Goal: Task Accomplishment & Management: Manage account settings

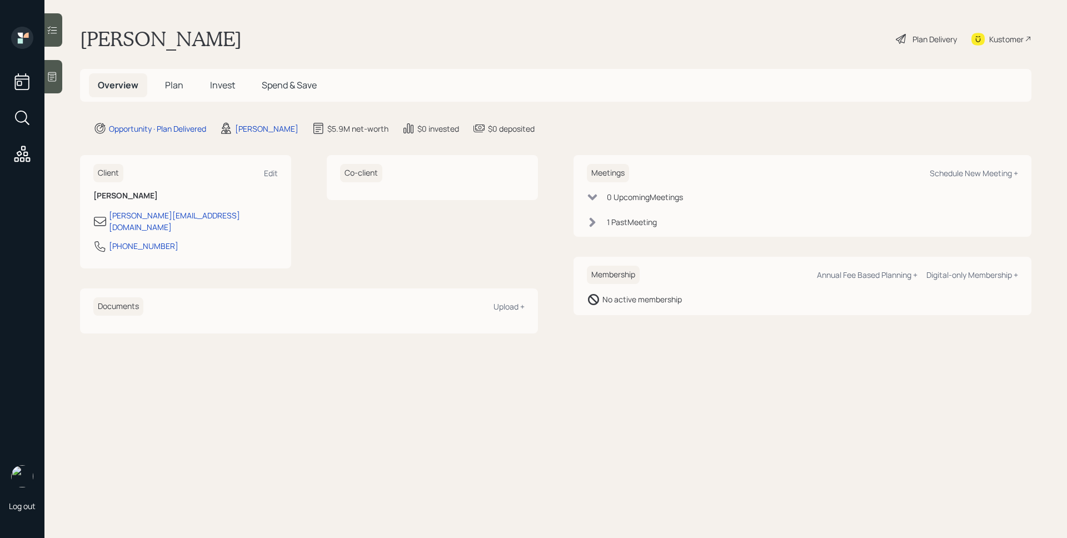
click at [176, 84] on span "Plan" at bounding box center [174, 85] width 18 height 12
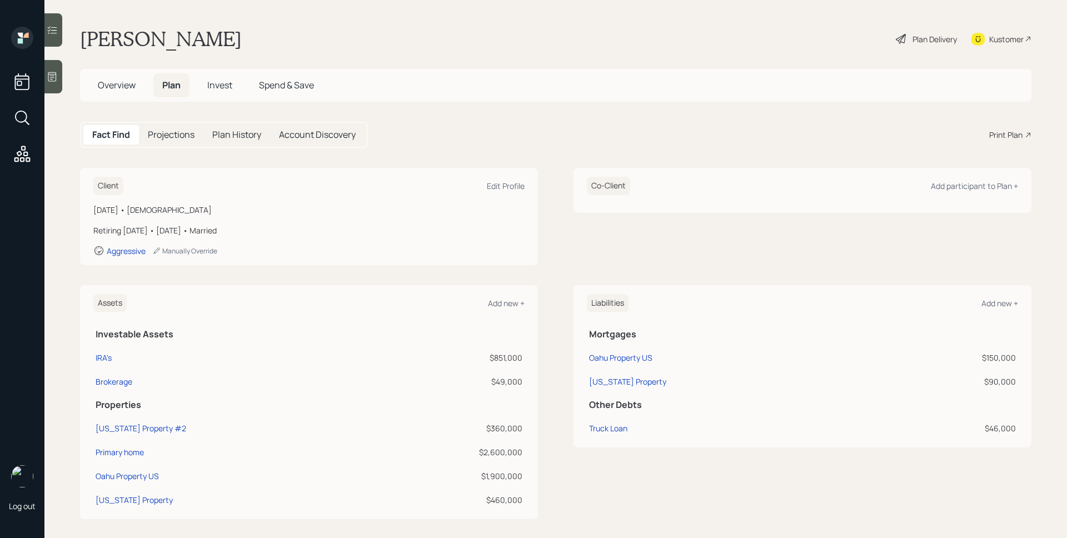
click at [930, 34] on div "Plan Delivery" at bounding box center [935, 39] width 44 height 12
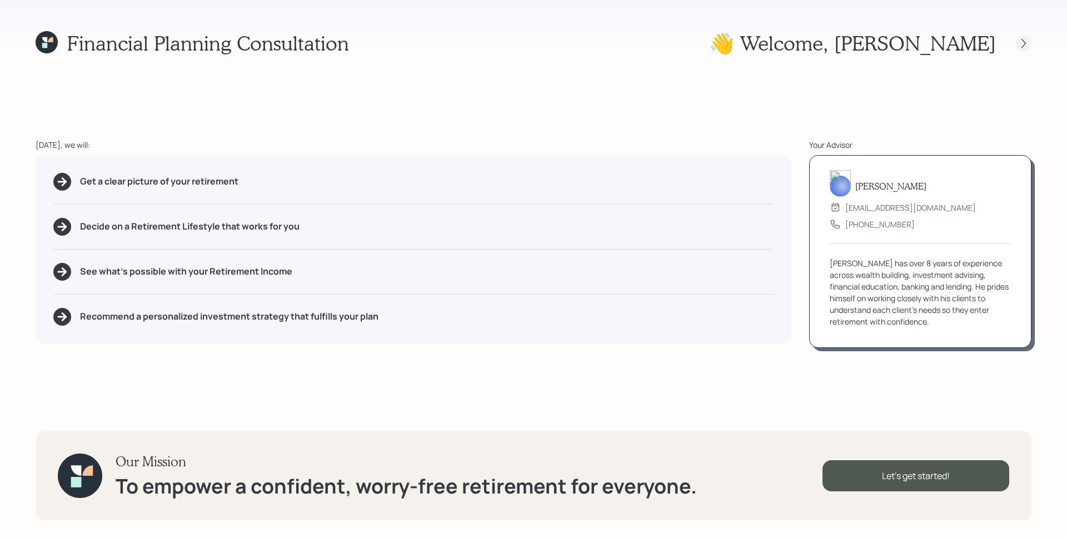
click at [1020, 44] on icon at bounding box center [1023, 43] width 11 height 11
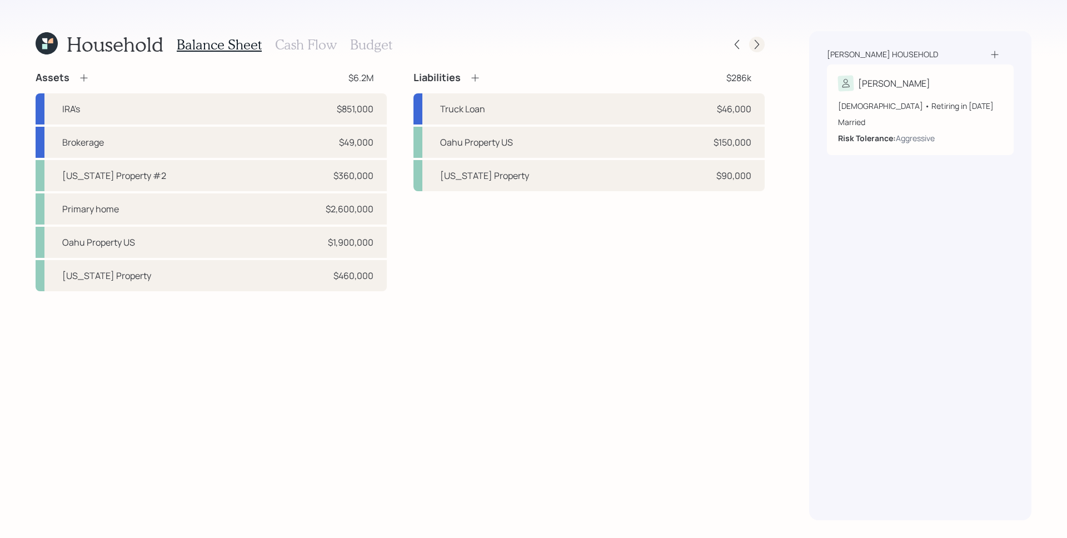
click at [757, 42] on icon at bounding box center [757, 44] width 4 height 9
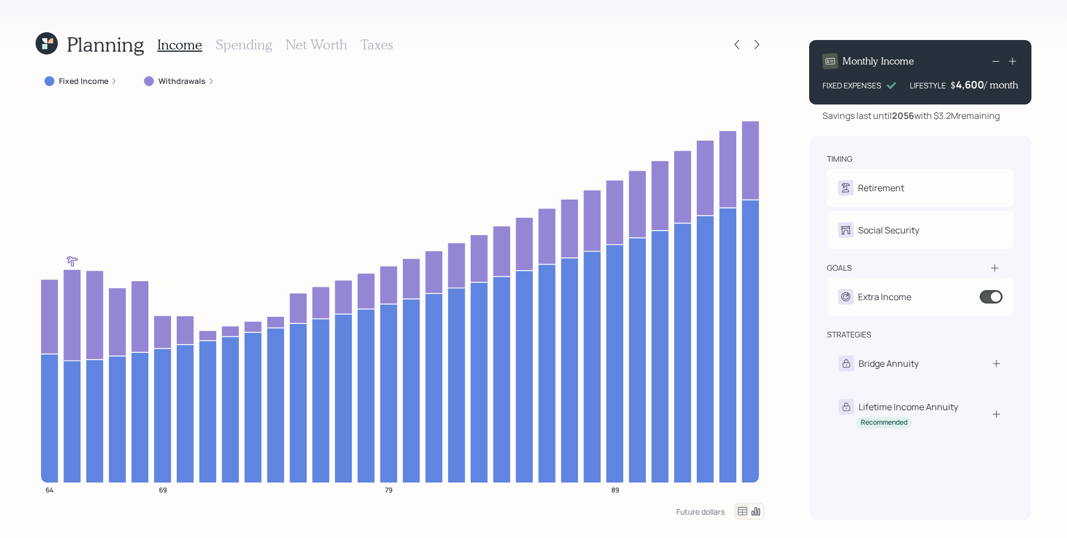
click at [176, 83] on label "Withdrawals" at bounding box center [181, 81] width 47 height 11
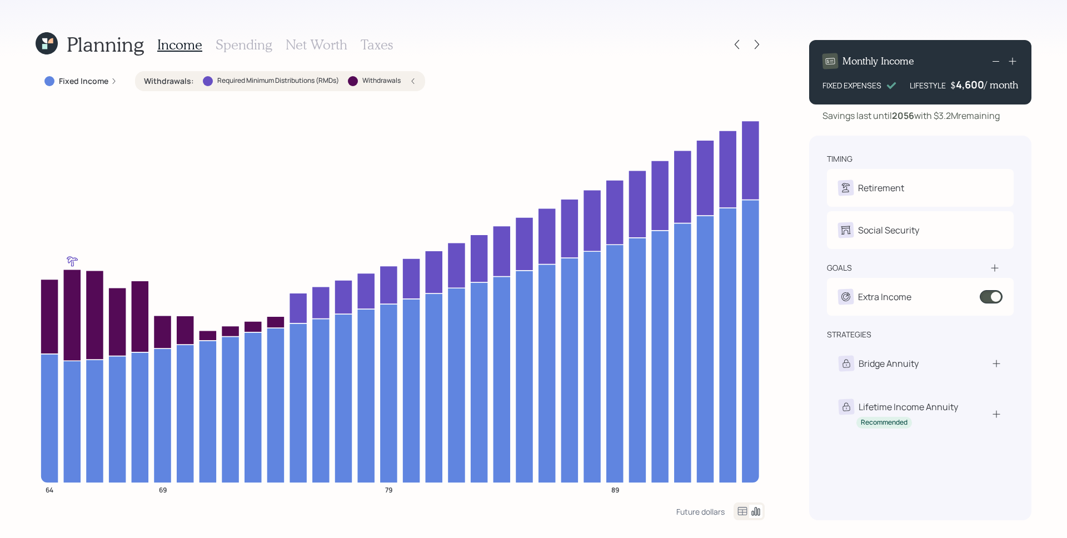
click at [109, 77] on div "Fixed Income" at bounding box center [80, 81] width 73 height 11
